Goal: Information Seeking & Learning: Find specific page/section

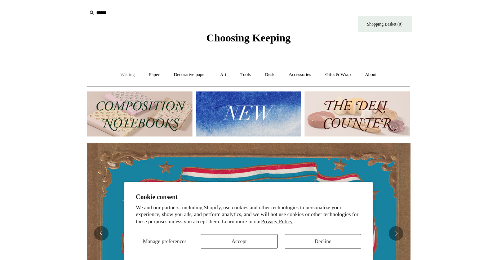
click at [122, 75] on link "Writing +" at bounding box center [127, 74] width 27 height 19
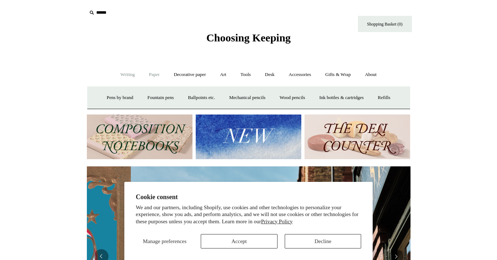
scroll to position [0, 324]
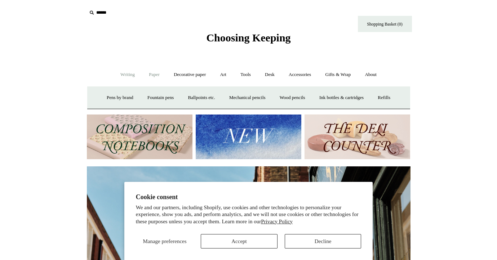
click at [150, 75] on link "Paper +" at bounding box center [154, 74] width 24 height 19
click at [144, 97] on link "Notebooks +" at bounding box center [147, 97] width 33 height 19
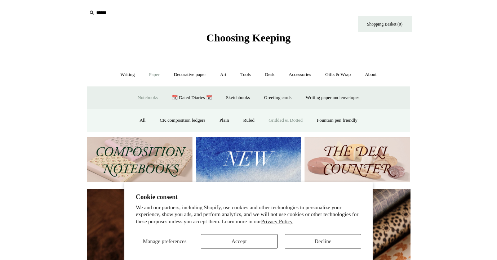
scroll to position [0, 648]
click at [282, 120] on link "Gridded & Dotted" at bounding box center [285, 120] width 47 height 19
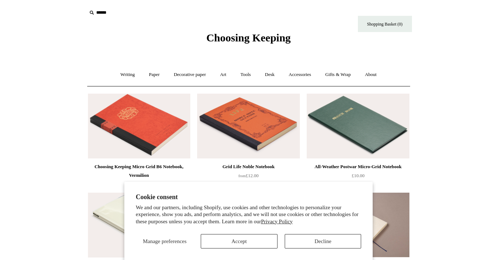
scroll to position [3, 0]
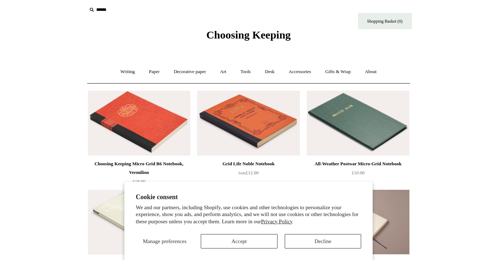
click at [234, 244] on button "Accept" at bounding box center [239, 241] width 77 height 14
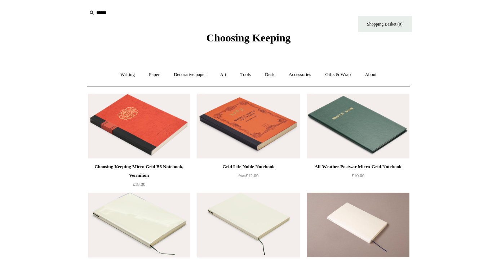
scroll to position [0, 0]
click at [107, 14] on input "text" at bounding box center [131, 12] width 89 height 13
type input "*"
type input "**"
click at [169, 12] on input "*" at bounding box center [169, 12] width 7 height 13
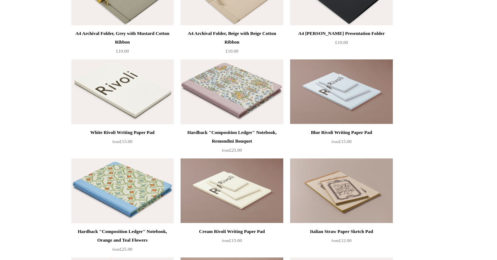
scroll to position [193, 0]
